Goal: Navigation & Orientation: Locate item on page

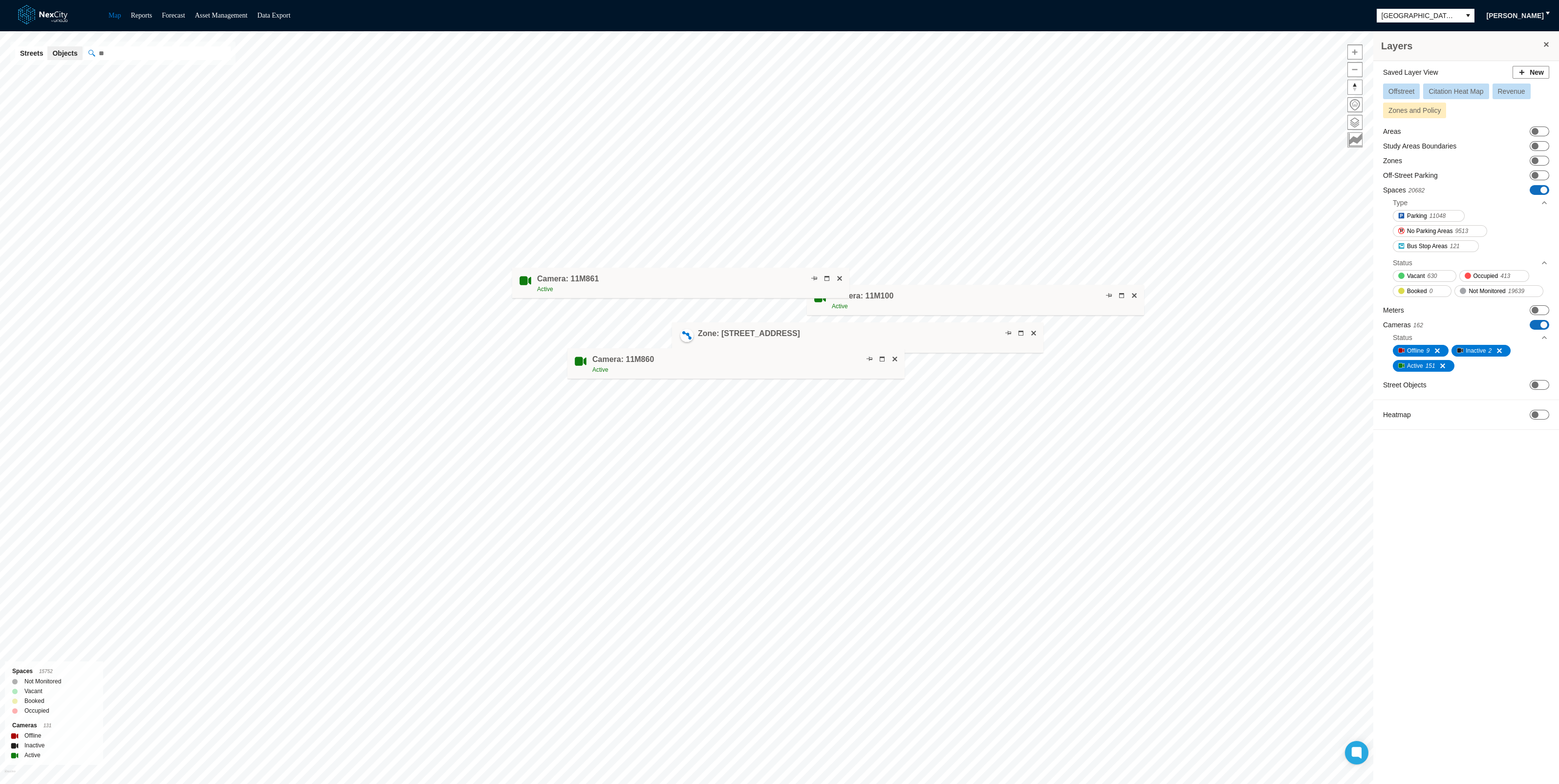
click at [824, 330] on div "Zone: [STREET_ADDRESS]" at bounding box center [858, 338] width 372 height 31
drag, startPoint x: 787, startPoint y: 278, endPoint x: 408, endPoint y: 331, distance: 382.7
click at [408, 328] on div "Camera: 11M861 Active" at bounding box center [521, 312] width 337 height 31
drag, startPoint x: 801, startPoint y: 362, endPoint x: 739, endPoint y: 448, distance: 106.0
click at [735, 454] on div "Camera: 11M860 Active" at bounding box center [670, 452] width 337 height 31
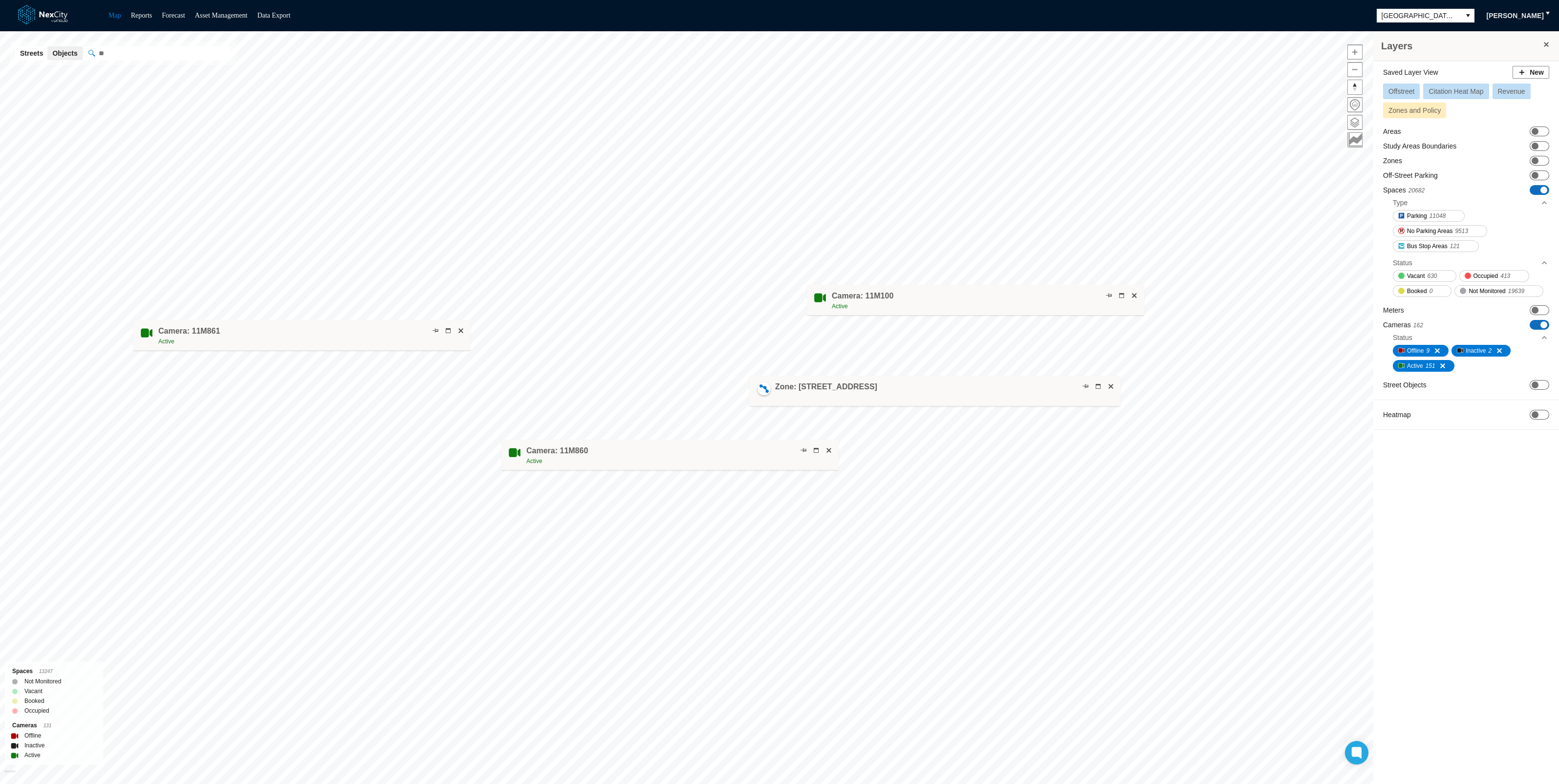
drag, startPoint x: 884, startPoint y: 342, endPoint x: 961, endPoint y: 396, distance: 94.0
click at [961, 396] on div "Zone: [STREET_ADDRESS]" at bounding box center [935, 391] width 372 height 31
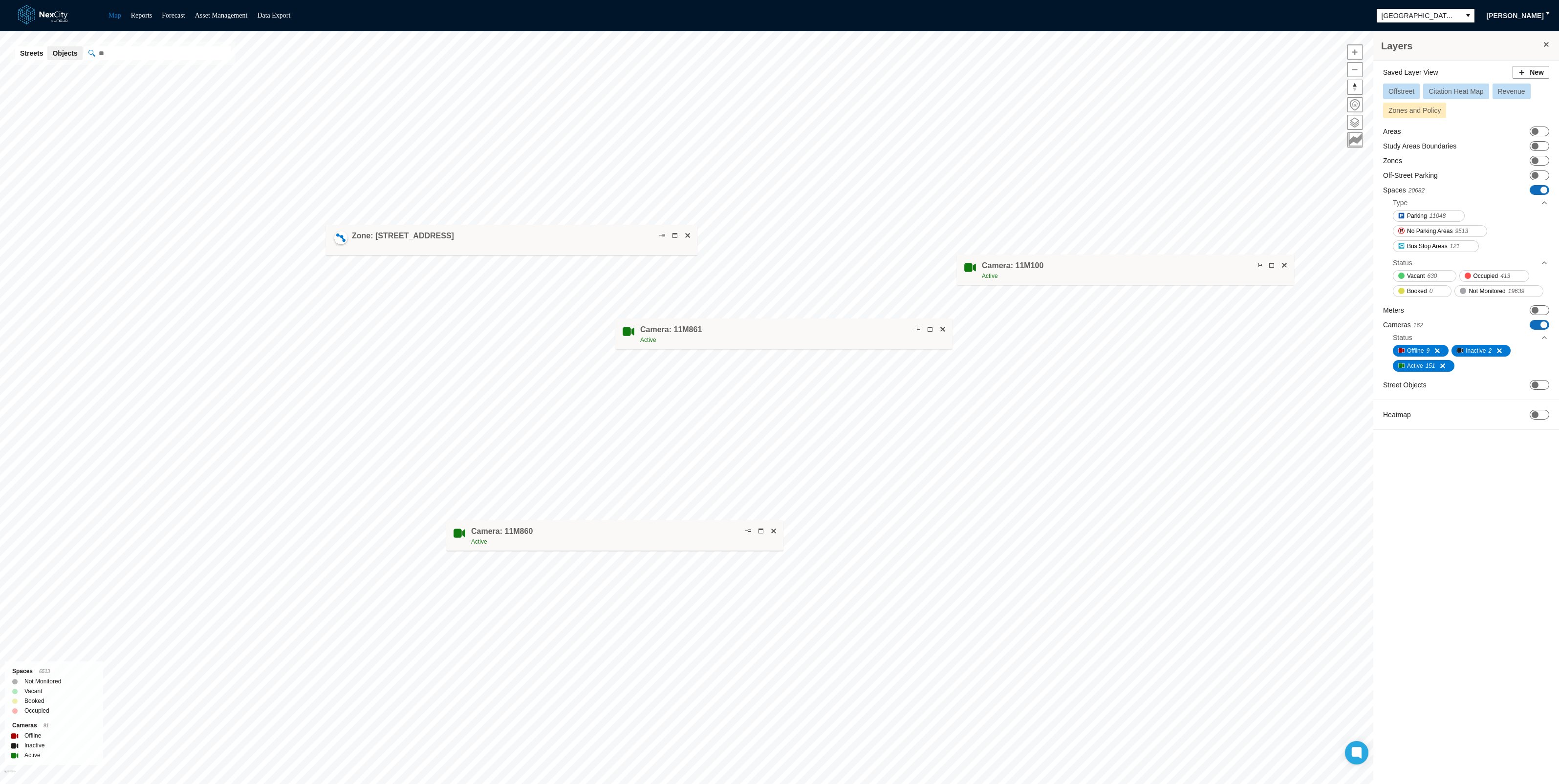
drag, startPoint x: 997, startPoint y: 422, endPoint x: 439, endPoint y: 240, distance: 586.9
click at [439, 240] on div "Zone: [STREET_ADDRESS]" at bounding box center [512, 240] width 372 height 31
drag, startPoint x: 464, startPoint y: 242, endPoint x: 435, endPoint y: 269, distance: 39.6
click at [435, 269] on div "Zone: [STREET_ADDRESS]" at bounding box center [482, 266] width 372 height 31
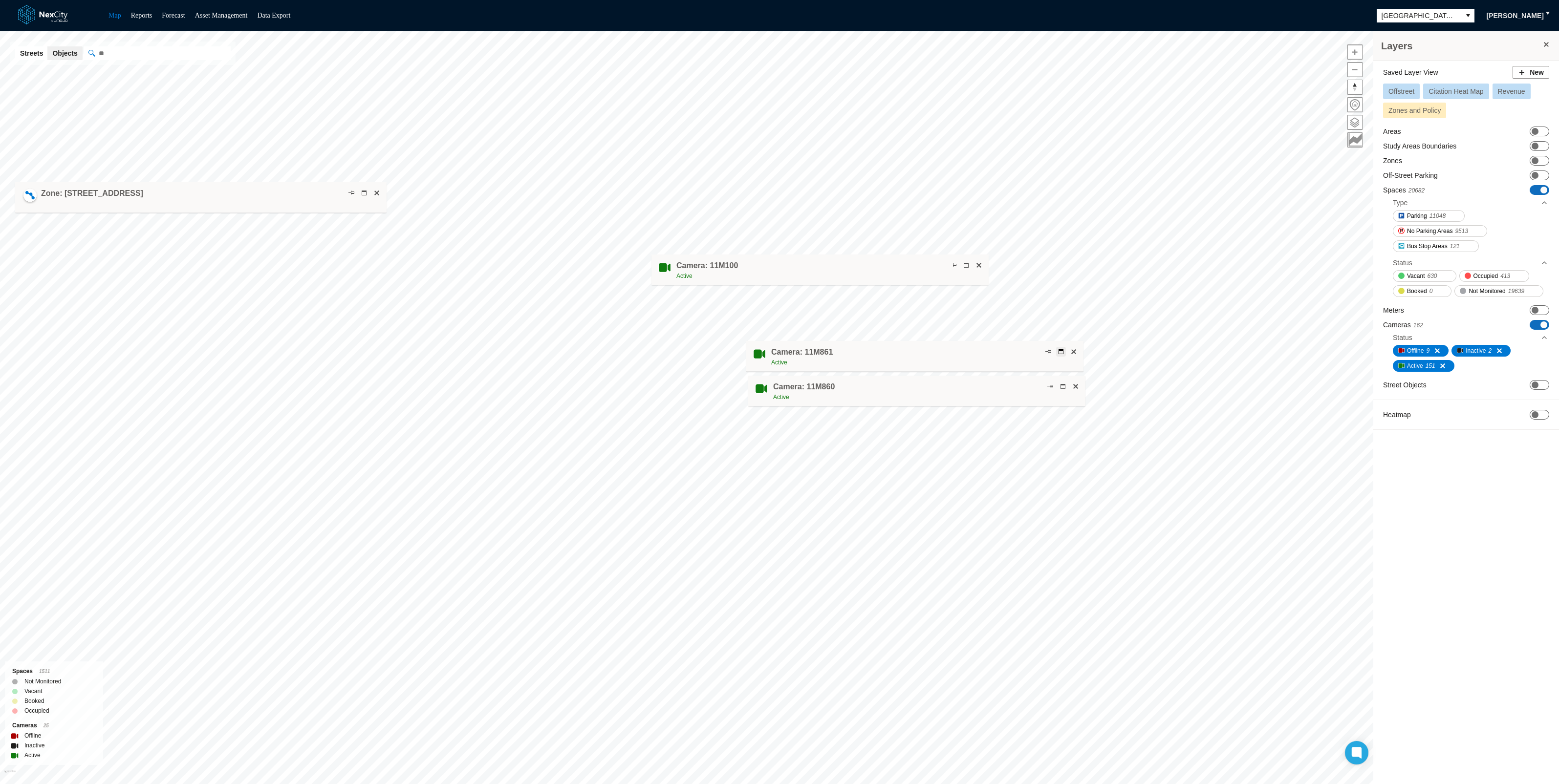
click at [1061, 351] on span at bounding box center [1061, 351] width 8 height 8
drag, startPoint x: 921, startPoint y: 266, endPoint x: 601, endPoint y: 364, distance: 334.7
click at [601, 364] on div "Camera: 11M100 Active" at bounding box center [493, 370] width 337 height 31
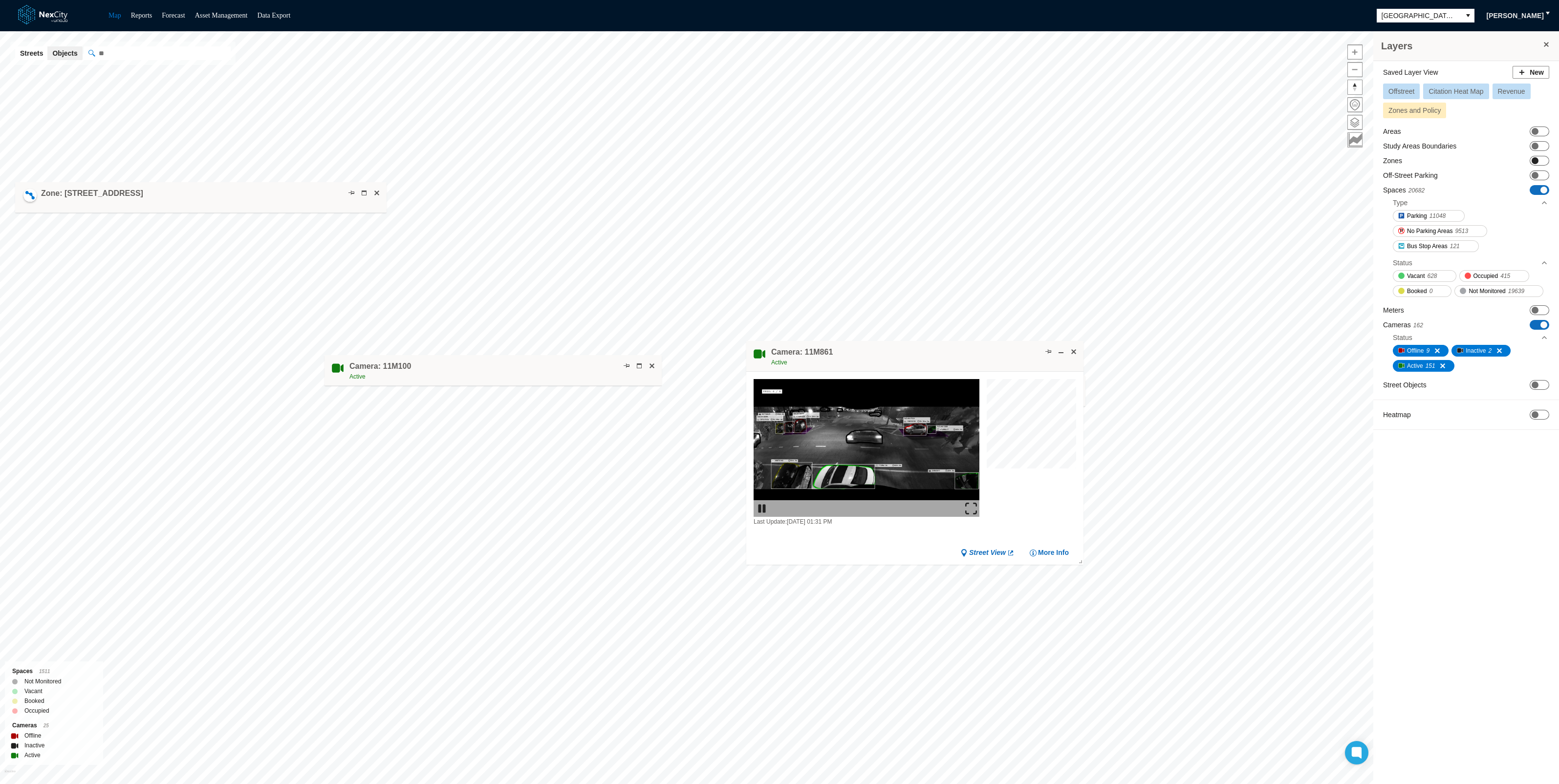
click at [1532, 163] on span "ON OFF" at bounding box center [1540, 161] width 19 height 10
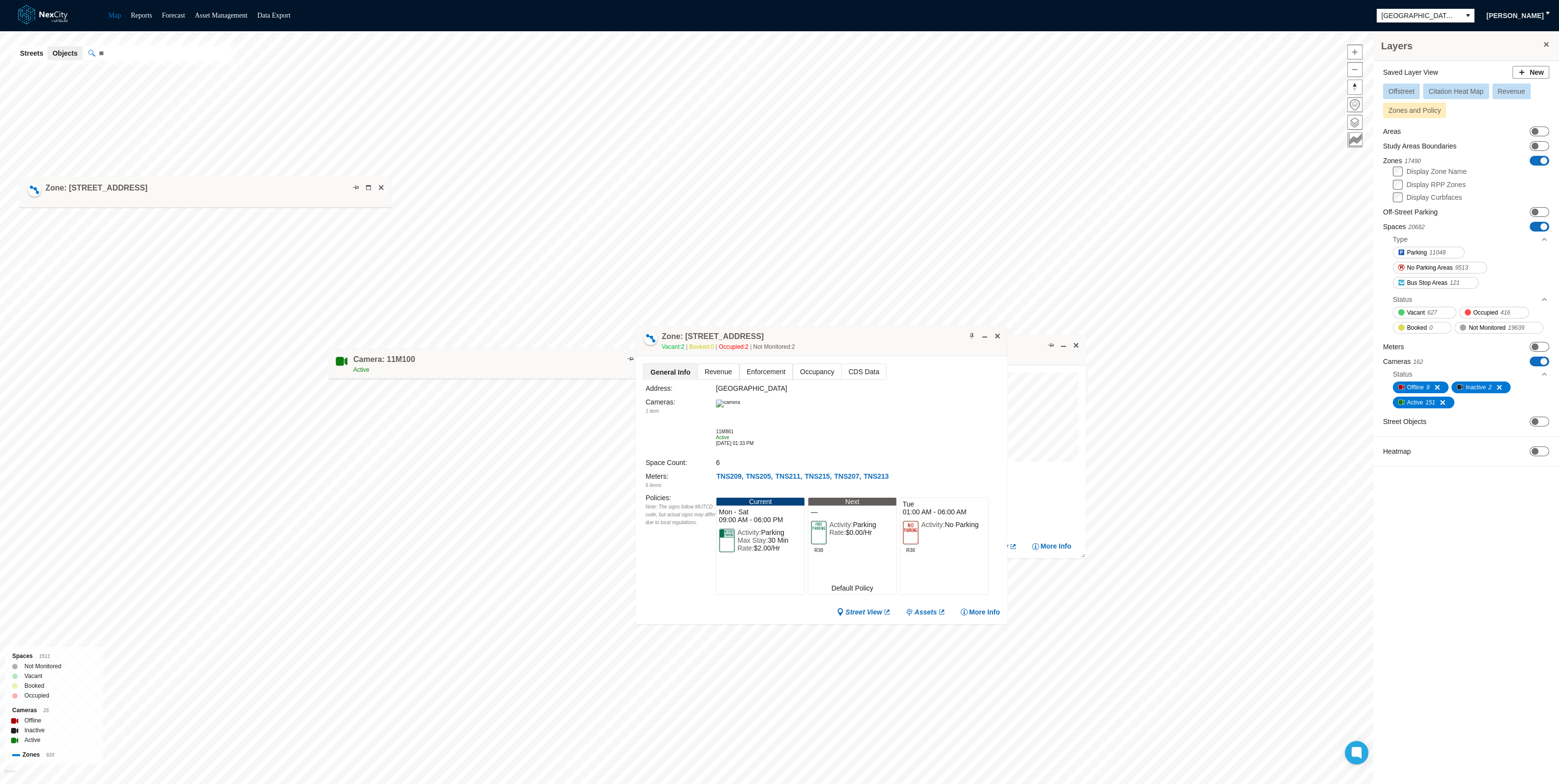
drag, startPoint x: 843, startPoint y: 321, endPoint x: 790, endPoint y: 339, distance: 56.0
click at [790, 339] on div "Zone: [STREET_ADDRESS] NPZ-PZ Vacant: 2 Booked: 0 Occupied: 2 Not Monitored: 2" at bounding box center [728, 342] width 133 height 21
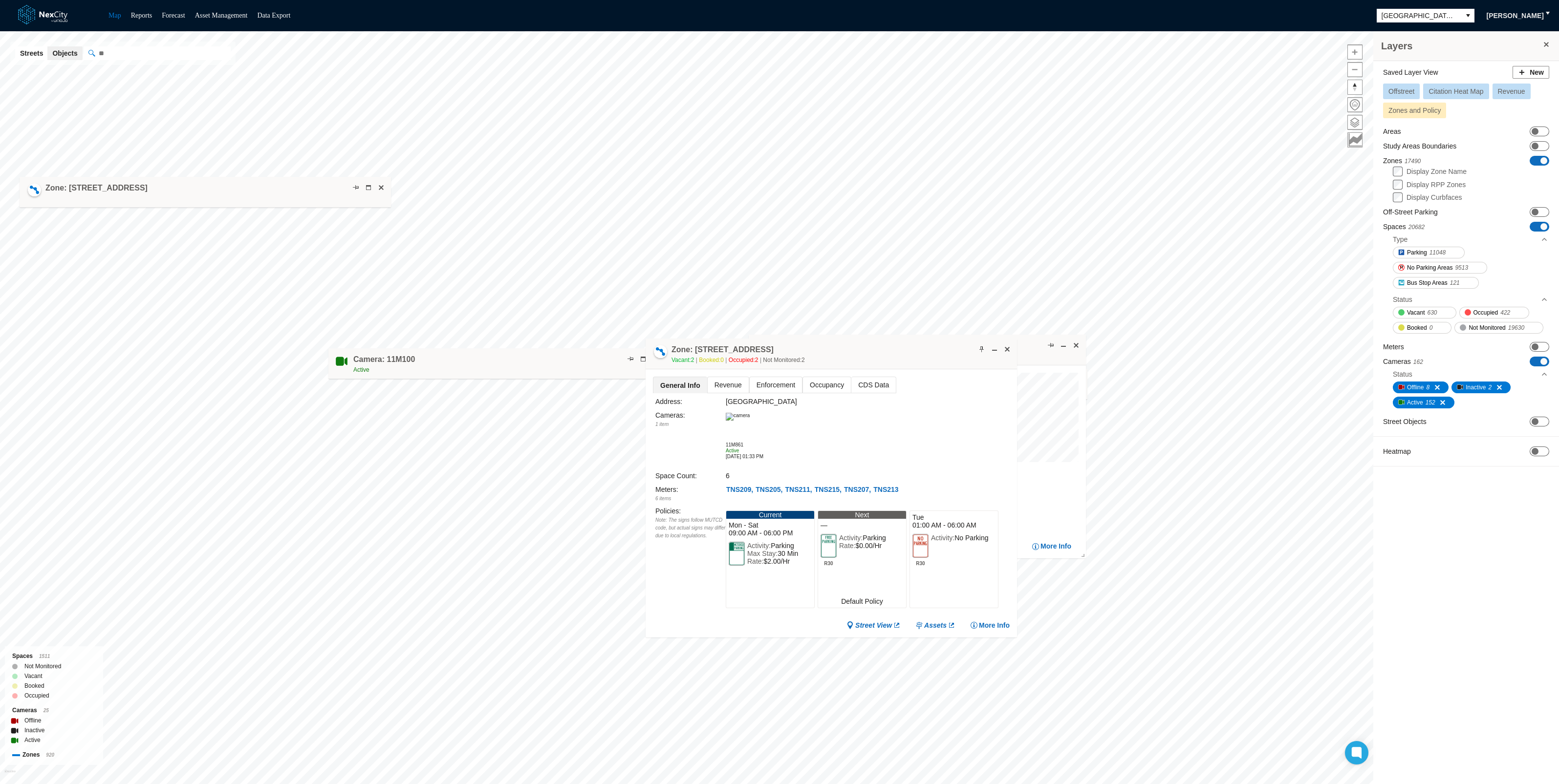
drag, startPoint x: 904, startPoint y: 336, endPoint x: 914, endPoint y: 349, distance: 16.4
click at [914, 349] on div "Zone: [STREET_ADDRESS] NPZ-PZ Vacant: 2 Booked: 0 Occupied: 2 Not Monitored: 2" at bounding box center [832, 354] width 372 height 31
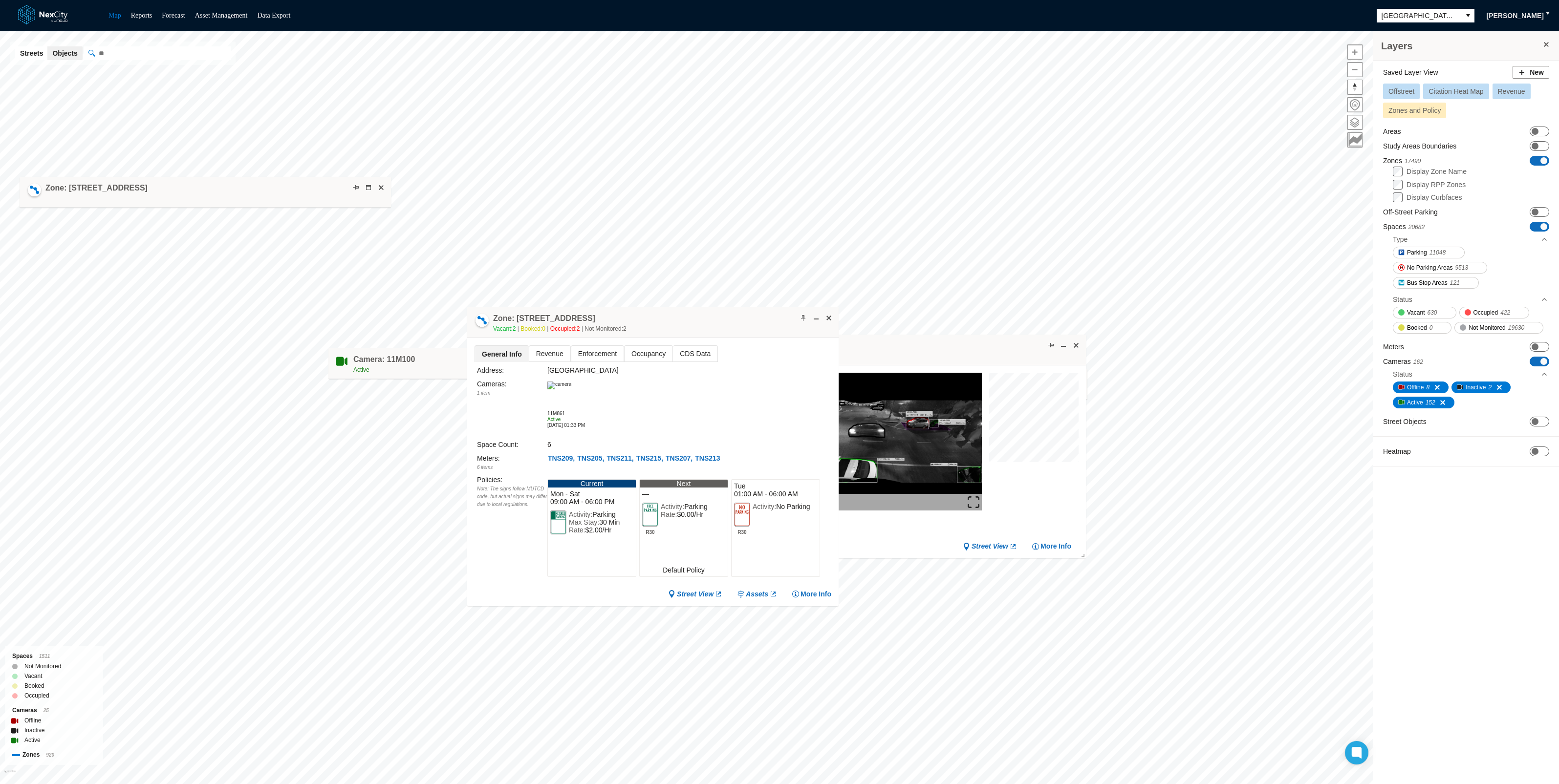
drag, startPoint x: 914, startPoint y: 349, endPoint x: 735, endPoint y: 318, distance: 181.7
click at [735, 318] on div "Zone: [STREET_ADDRESS] NPZ-PZ Vacant: 2 Booked: 0 Occupied: 2 Not Monitored: 2" at bounding box center [653, 322] width 372 height 31
click at [365, 186] on span at bounding box center [368, 188] width 8 height 8
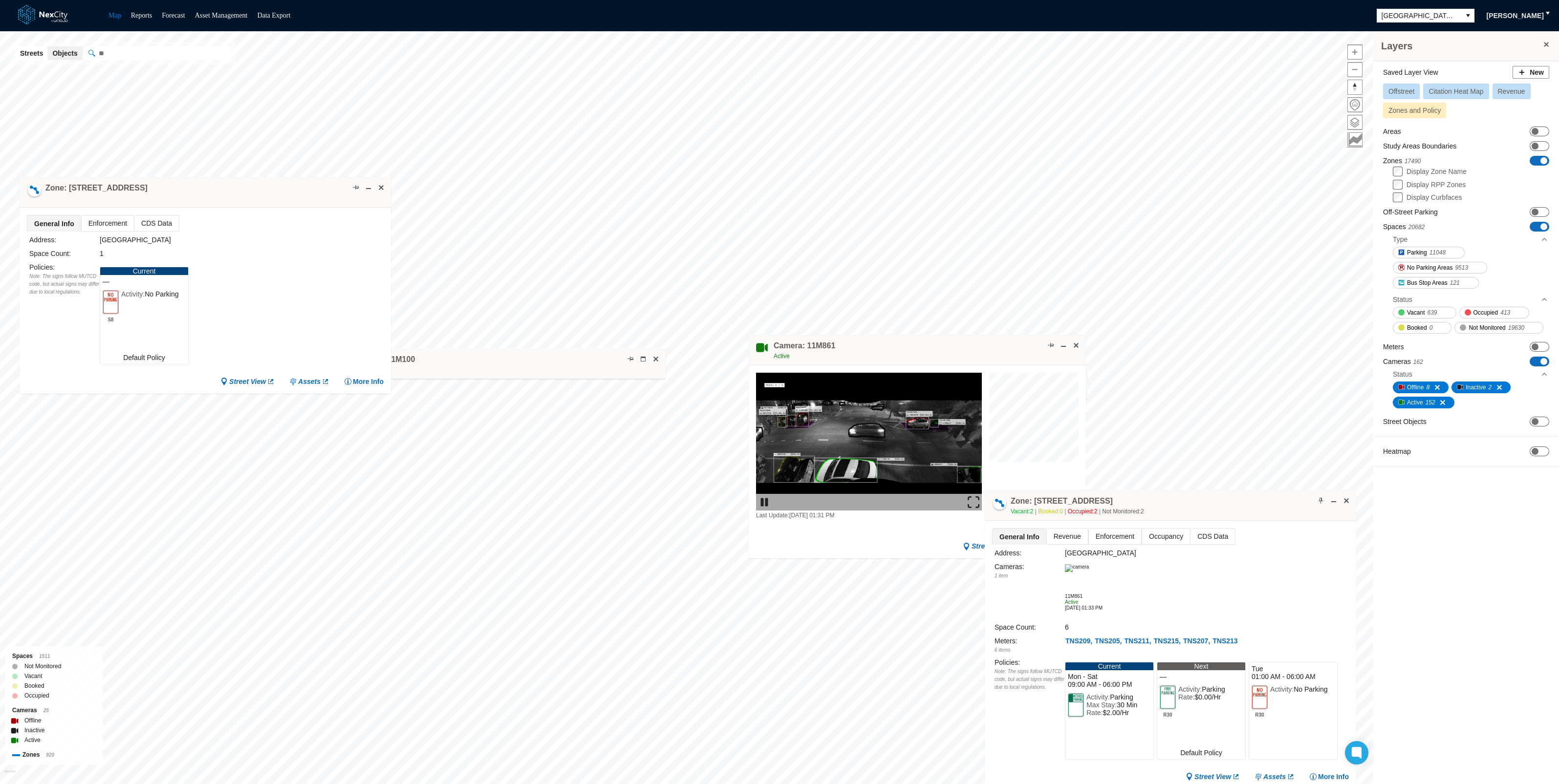
drag, startPoint x: 704, startPoint y: 318, endPoint x: 1222, endPoint y: 501, distance: 549.4
click at [1222, 501] on div "Zone: [STREET_ADDRESS] NPZ-PZ Vacant: 2 Booked: 0 Occupied: 2 Not Monitored: 2" at bounding box center [1170, 505] width 372 height 31
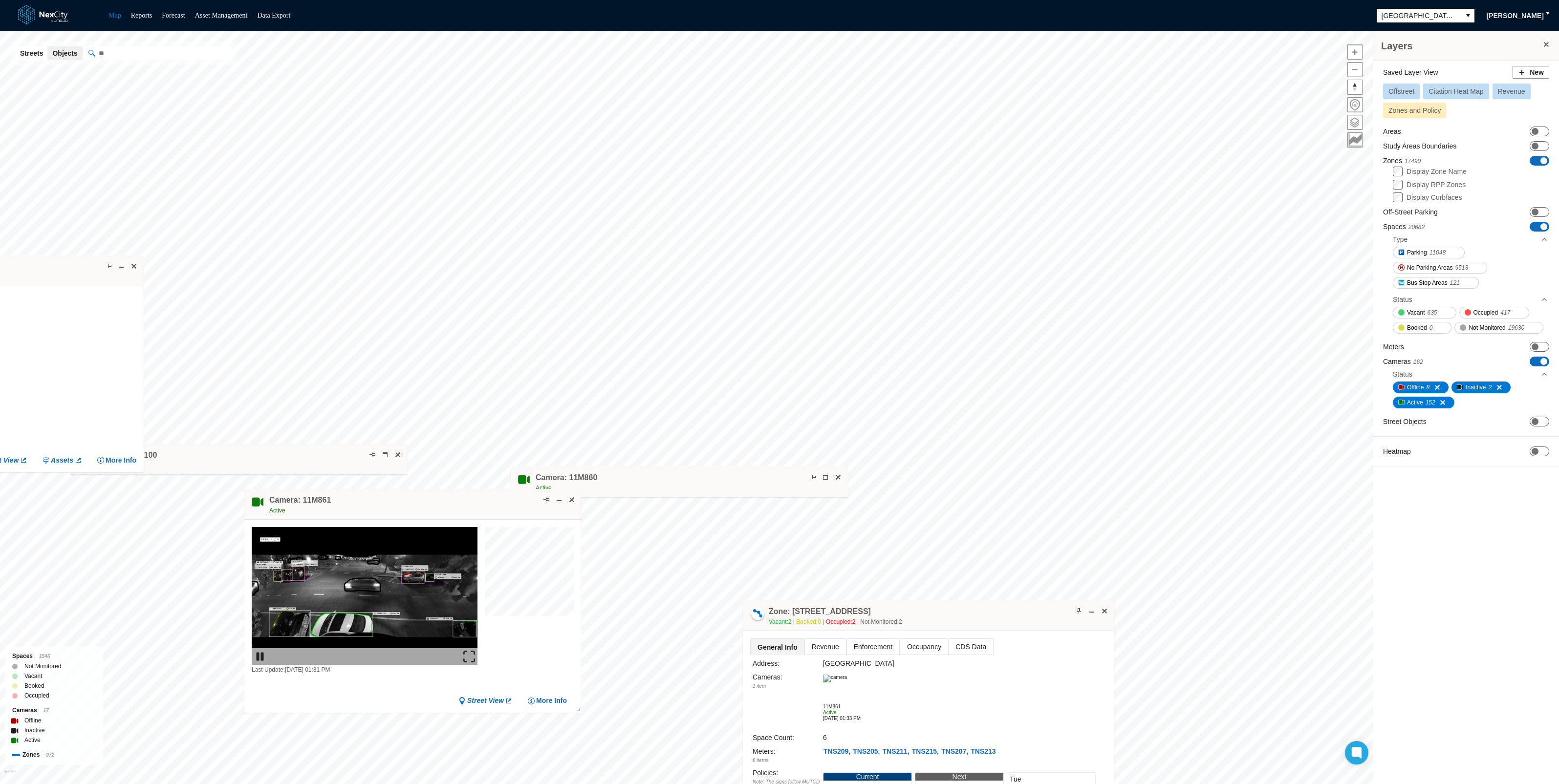
drag, startPoint x: 633, startPoint y: 440, endPoint x: 323, endPoint y: 498, distance: 315.4
click at [323, 498] on div "Camera: 11M861 Active" at bounding box center [413, 504] width 337 height 31
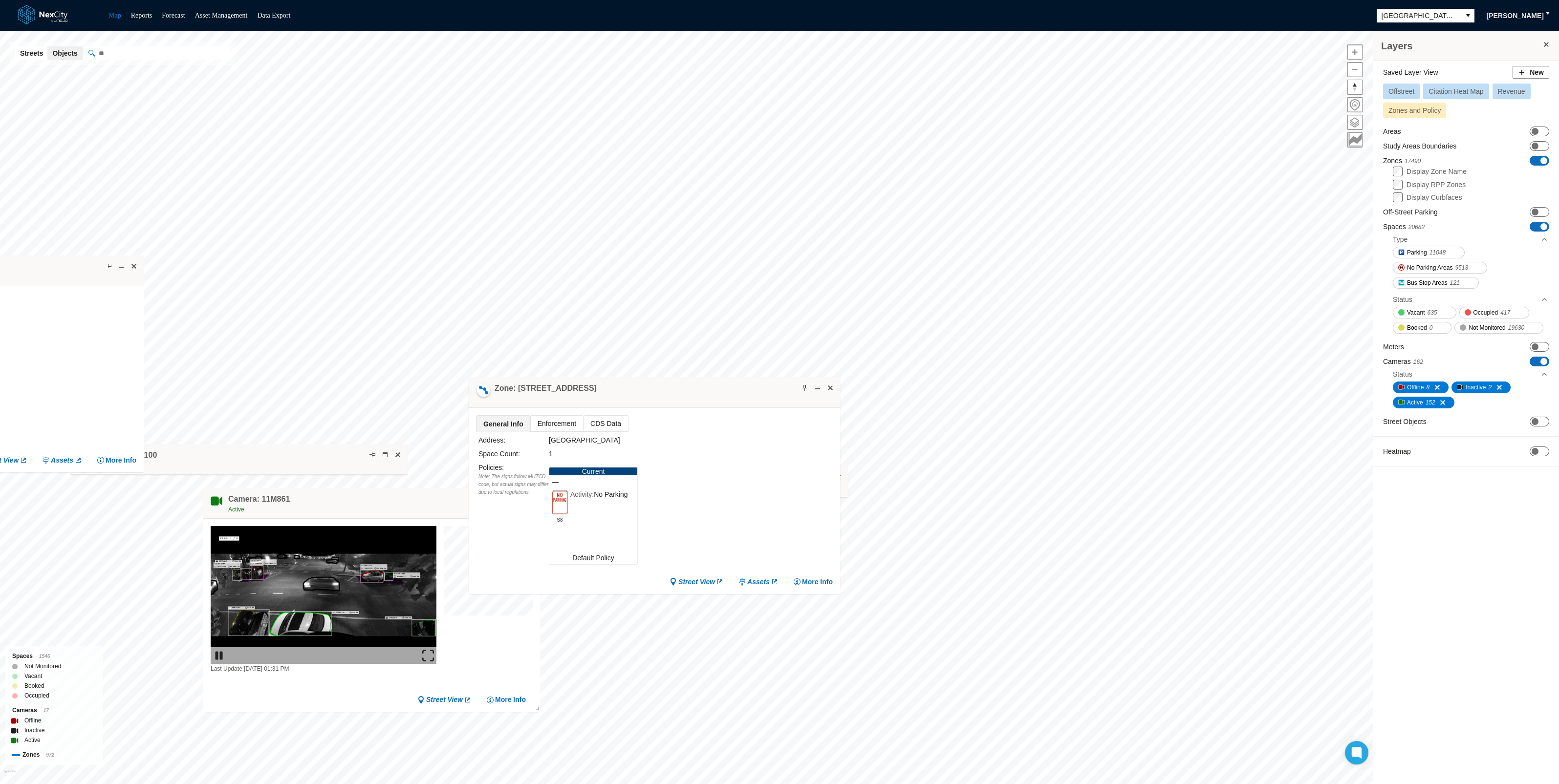
click at [660, 393] on div "Zone: [STREET_ADDRESS]" at bounding box center [654, 392] width 372 height 31
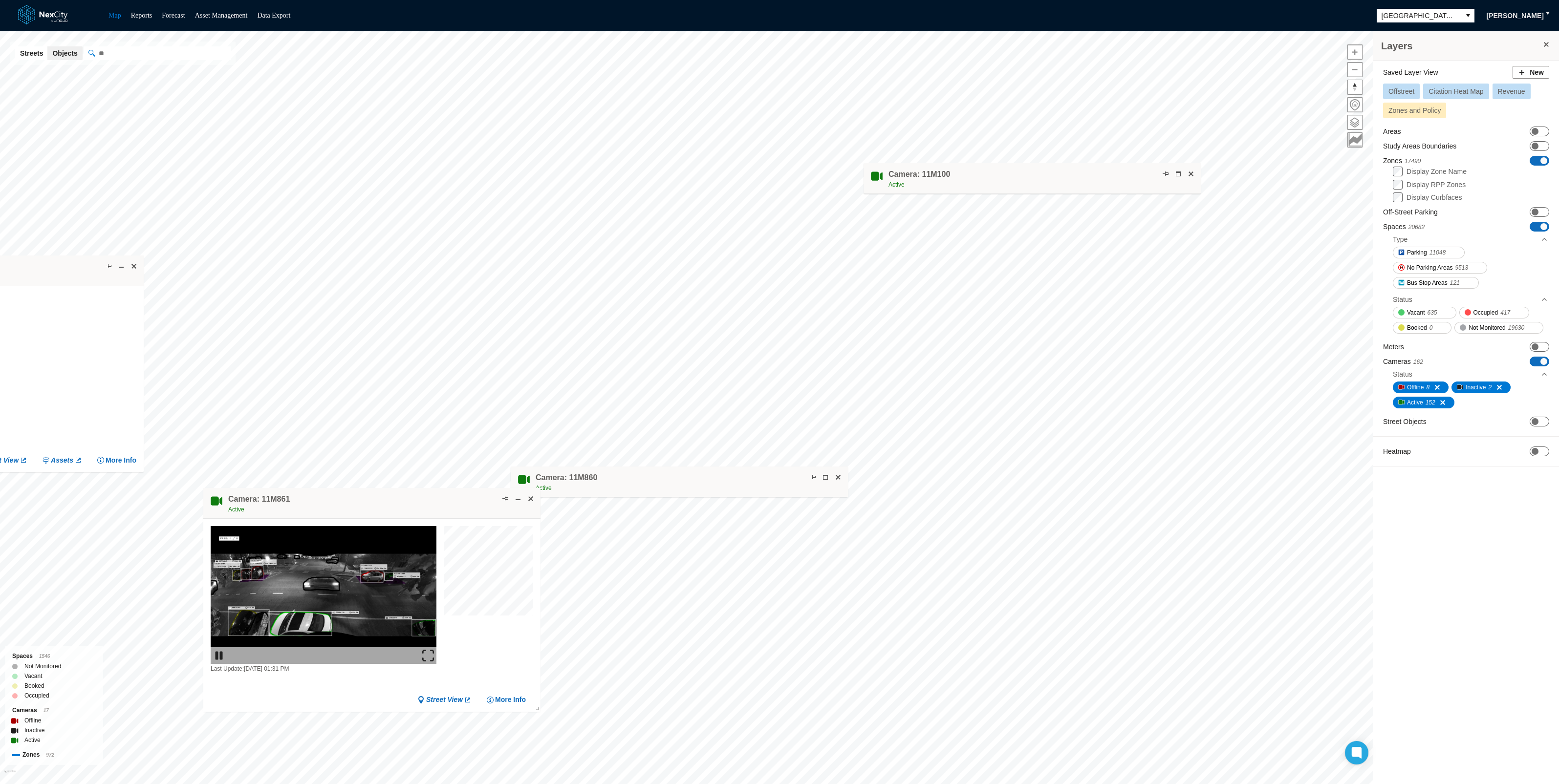
drag, startPoint x: 218, startPoint y: 454, endPoint x: 1012, endPoint y: 174, distance: 841.9
click at [1012, 174] on div "Camera: 11M100 Active" at bounding box center [1032, 178] width 337 height 31
click at [1176, 171] on span at bounding box center [1178, 174] width 8 height 8
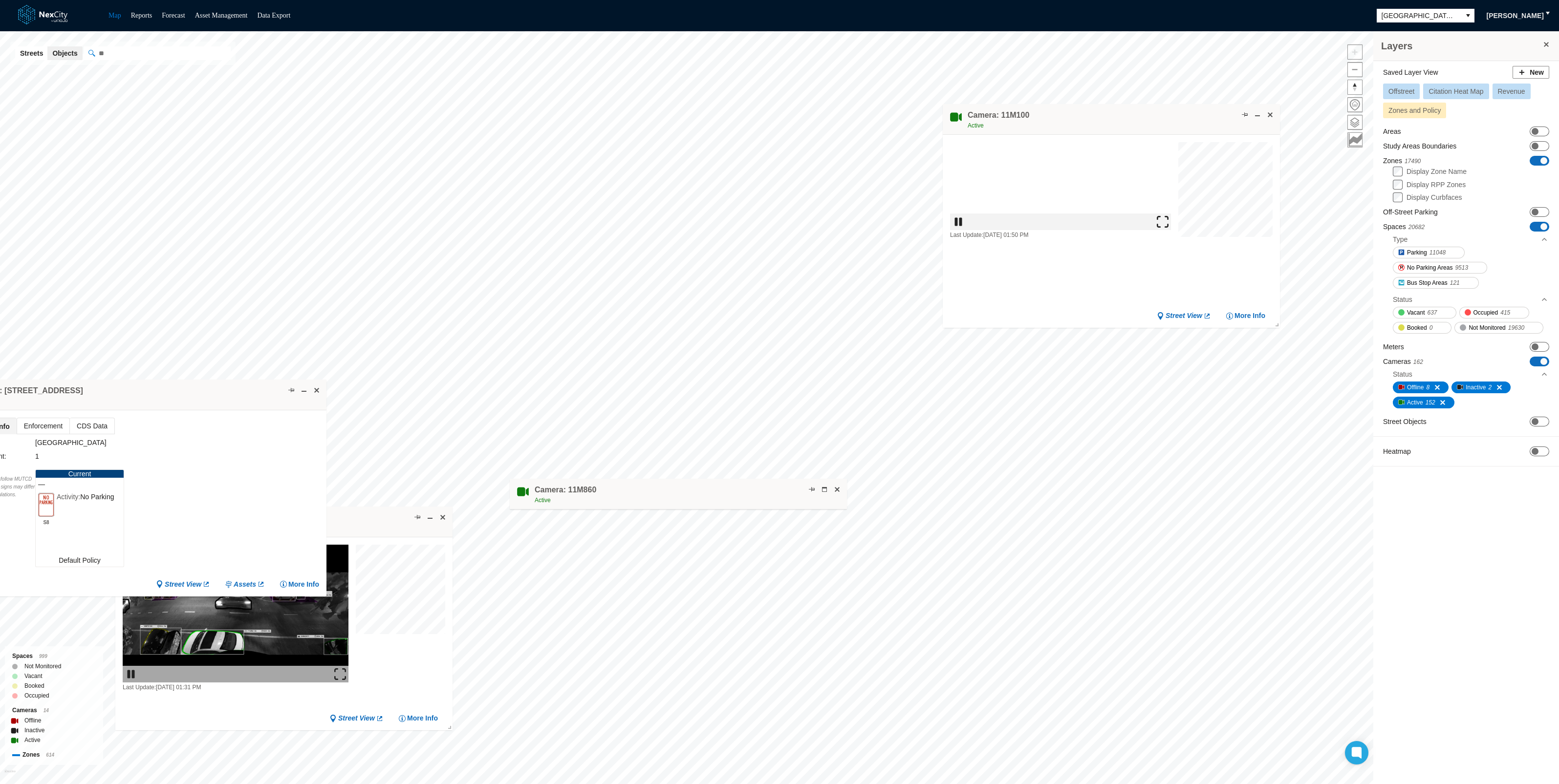
drag, startPoint x: 240, startPoint y: 428, endPoint x: 244, endPoint y: 400, distance: 28.3
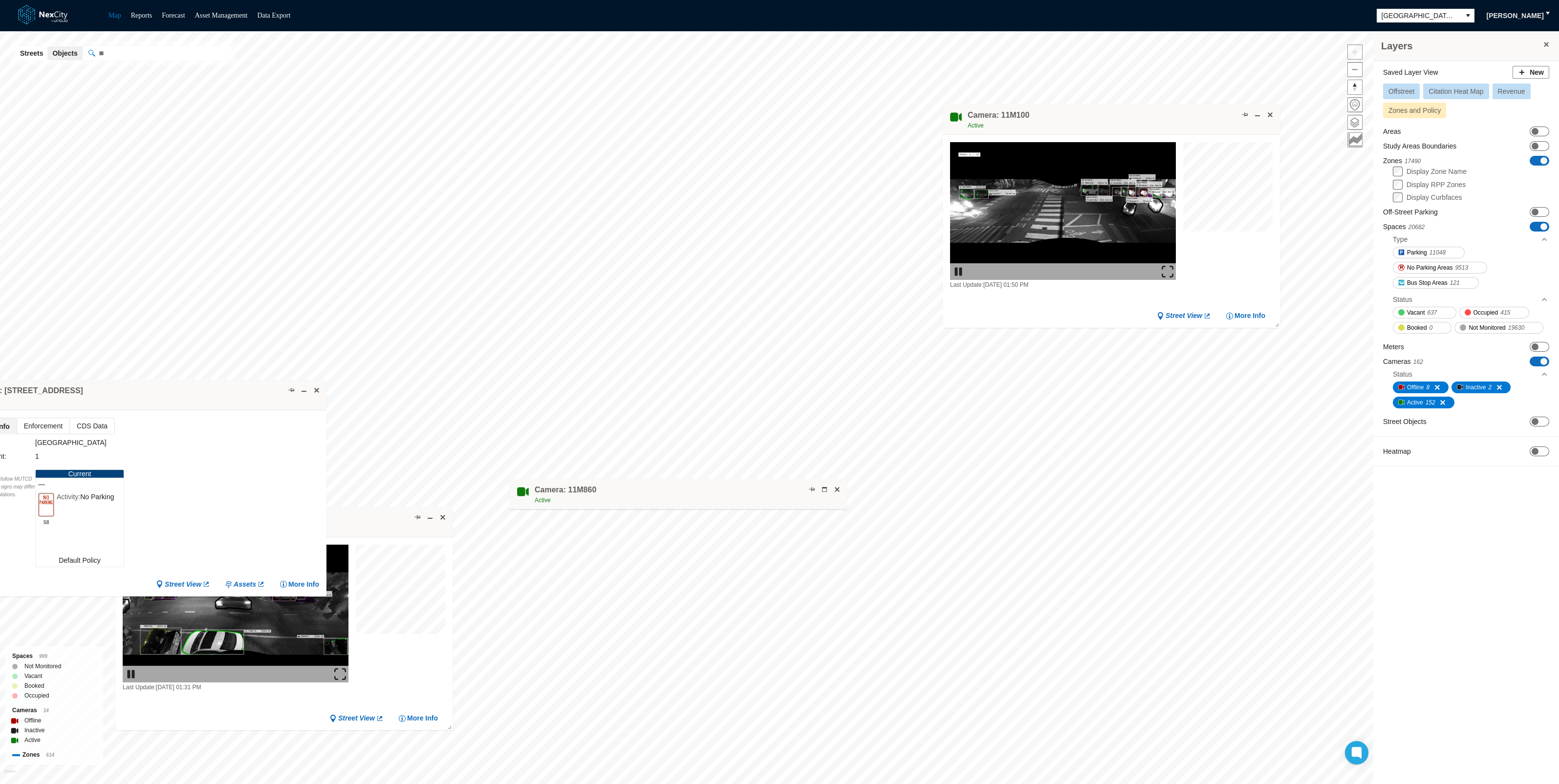
click at [244, 400] on div "Zone: [STREET_ADDRESS]" at bounding box center [141, 394] width 372 height 31
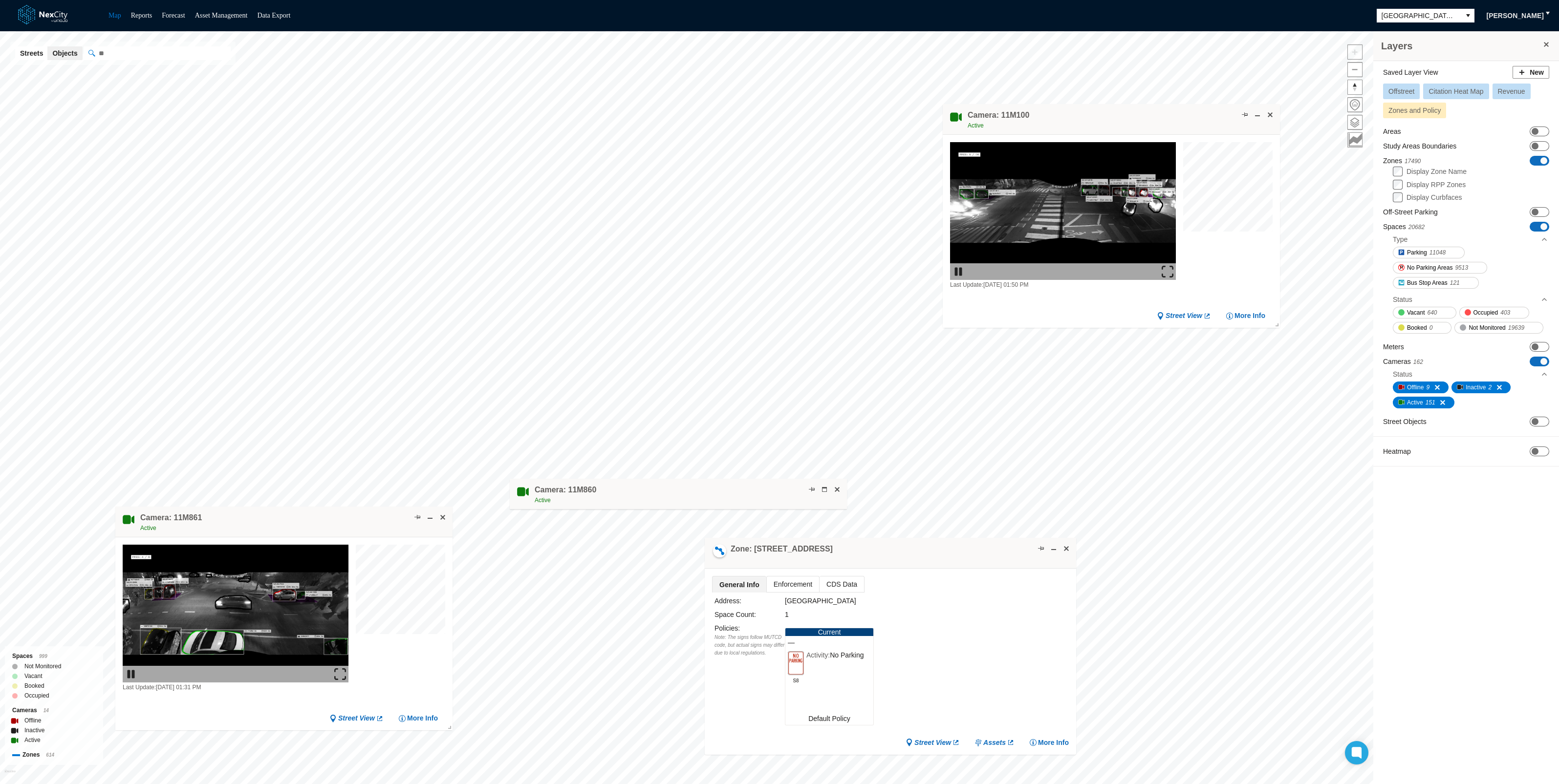
drag, startPoint x: 201, startPoint y: 394, endPoint x: 1205, endPoint y: 496, distance: 1009.2
click at [1076, 538] on div "Zone: [STREET_ADDRESS]" at bounding box center [890, 553] width 372 height 31
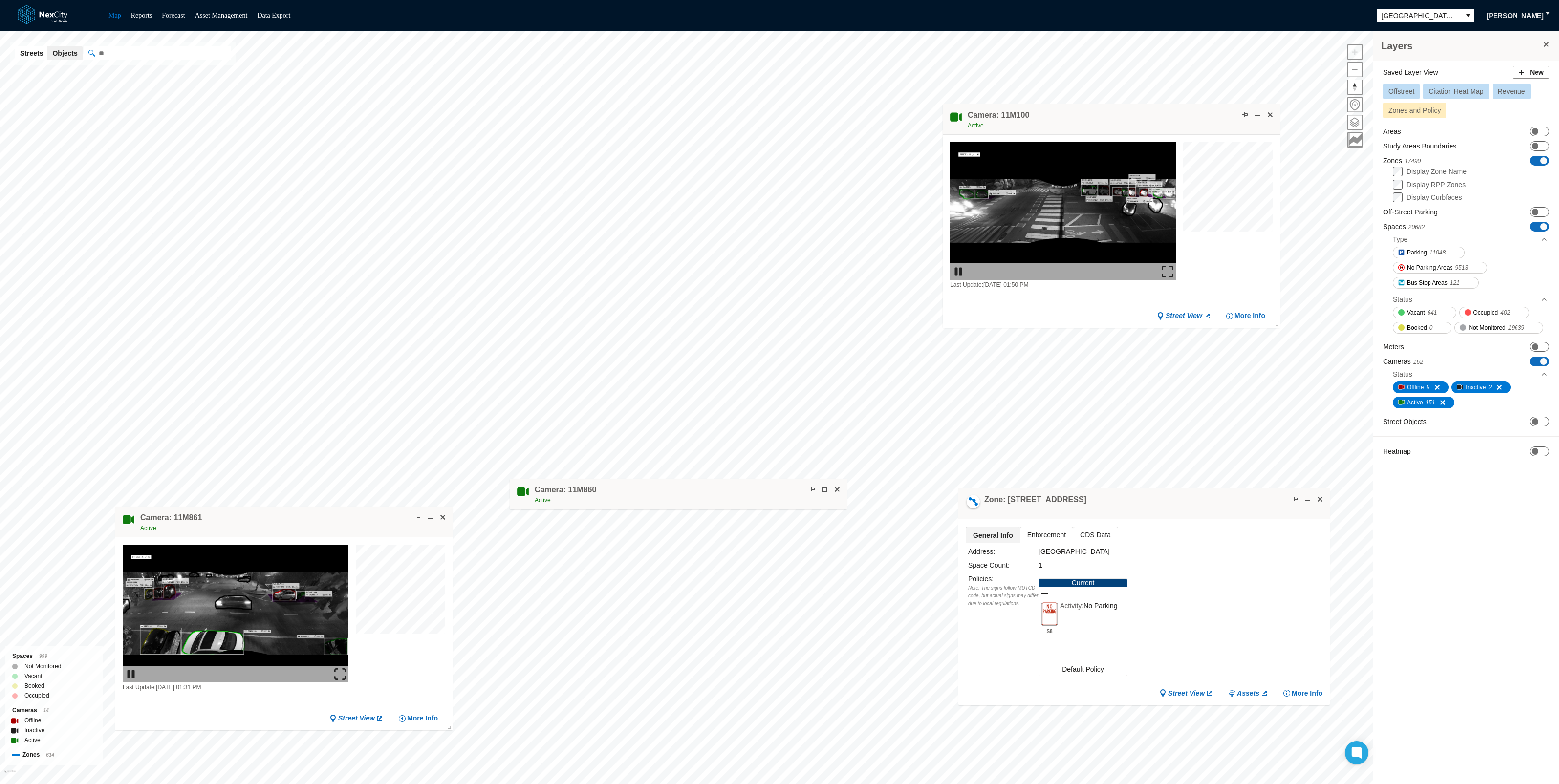
drag, startPoint x: 1166, startPoint y: 270, endPoint x: 1168, endPoint y: 333, distance: 63.0
click at [1166, 270] on img at bounding box center [1167, 271] width 11 height 11
